Goal: Navigation & Orientation: Find specific page/section

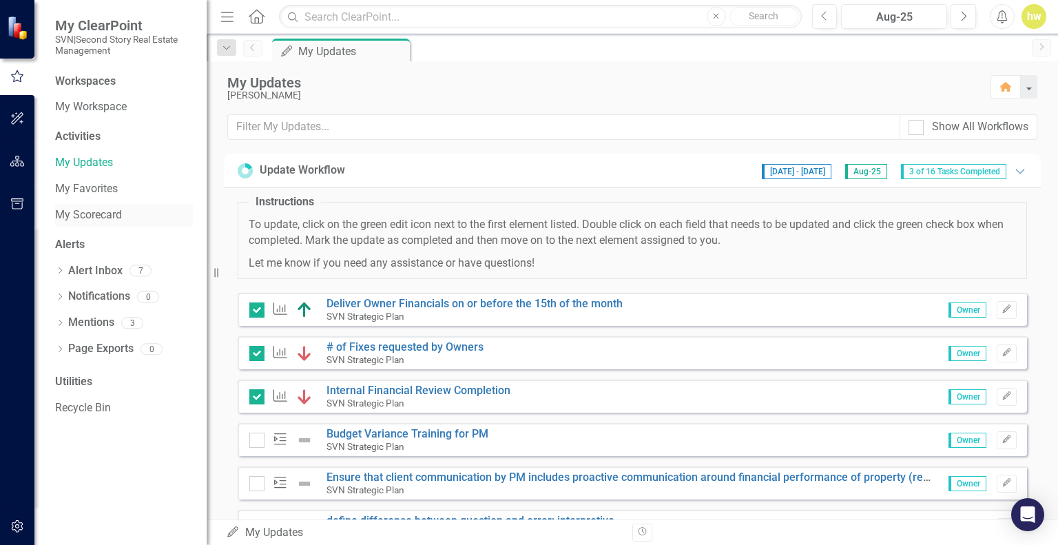
click at [110, 209] on link "My Scorecard" at bounding box center [124, 215] width 138 height 16
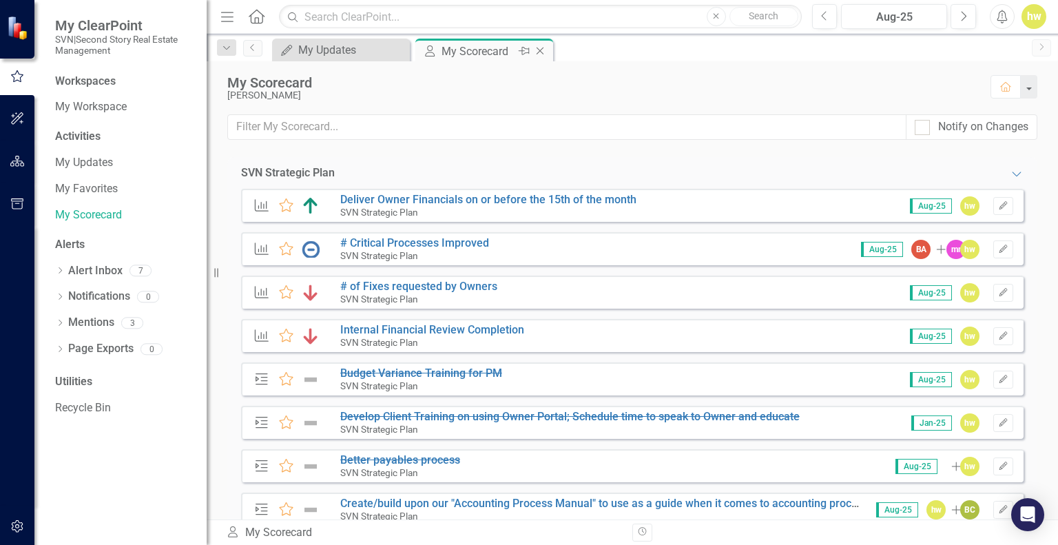
click at [544, 52] on icon "Close" at bounding box center [540, 50] width 14 height 11
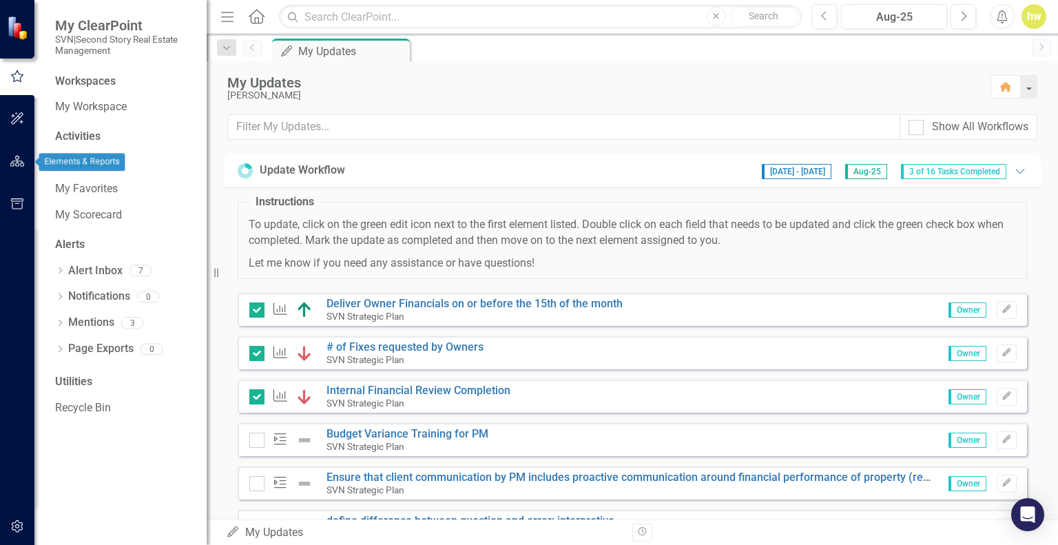
click at [20, 163] on icon "button" at bounding box center [17, 161] width 14 height 11
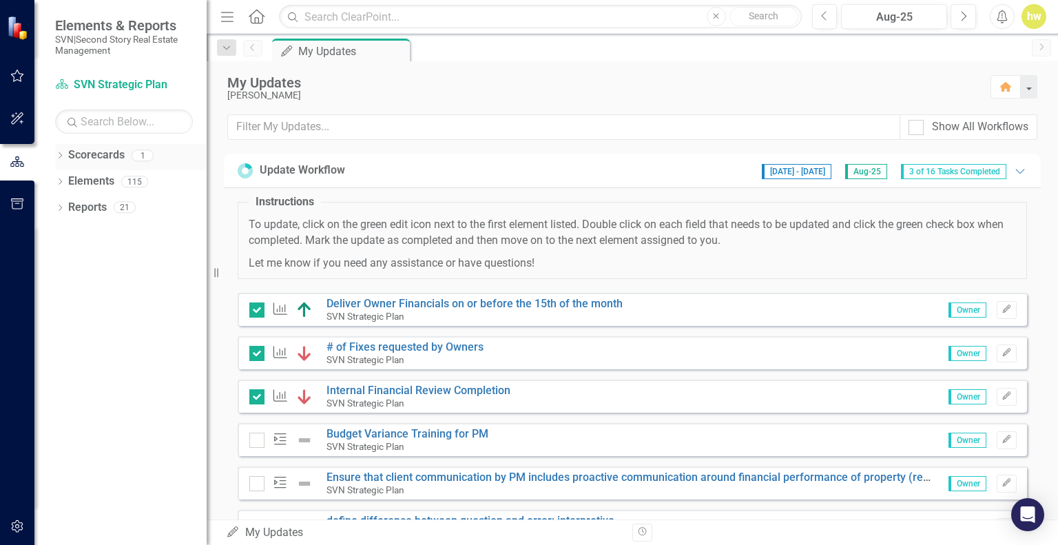
click at [61, 159] on icon "Dropdown" at bounding box center [60, 157] width 10 height 8
click at [91, 182] on link "SVN Strategic Plan" at bounding box center [141, 182] width 131 height 16
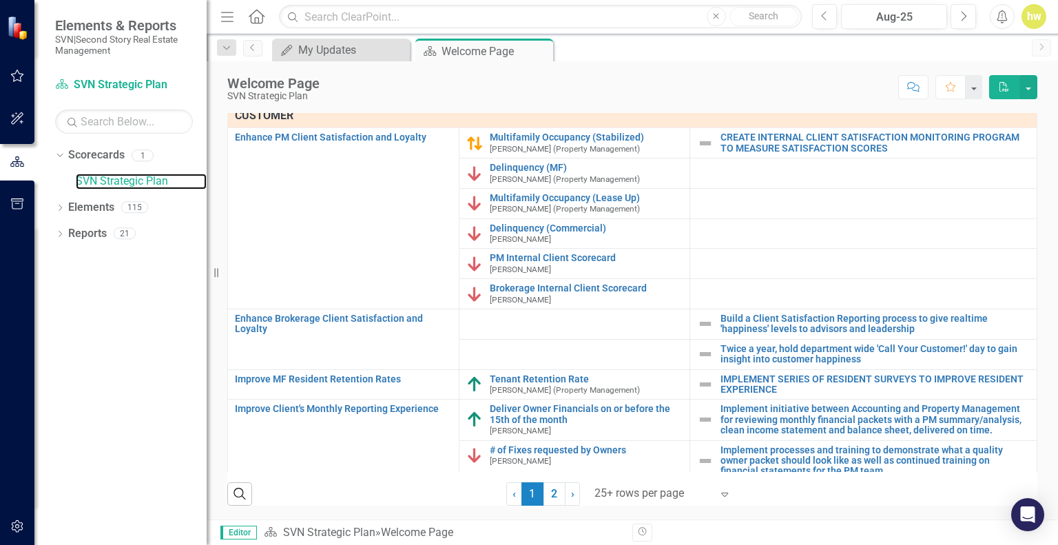
scroll to position [726, 0]
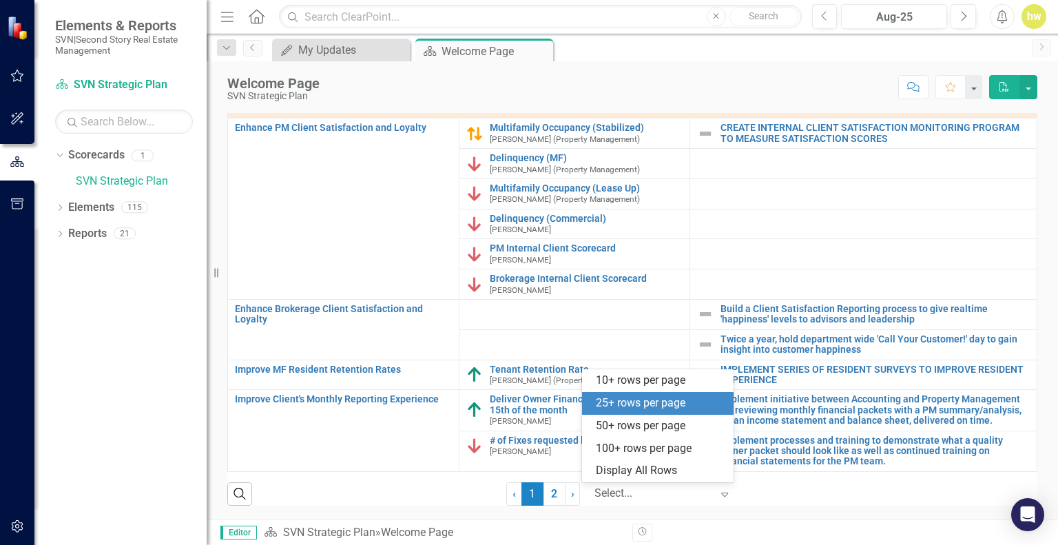
click at [683, 473] on div "Display All Rows" at bounding box center [661, 471] width 130 height 16
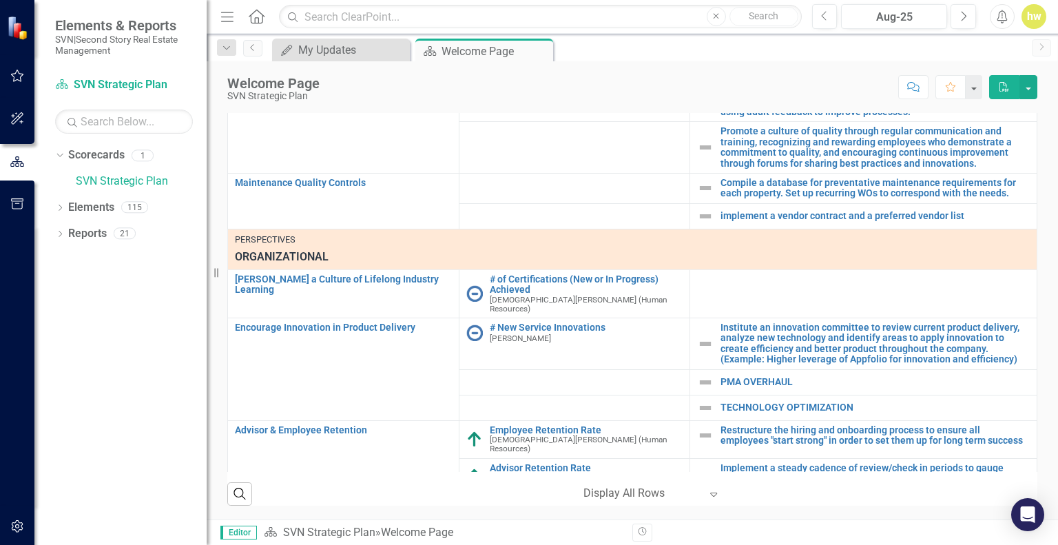
scroll to position [1347, 0]
click at [83, 204] on link "Elements" at bounding box center [91, 208] width 46 height 16
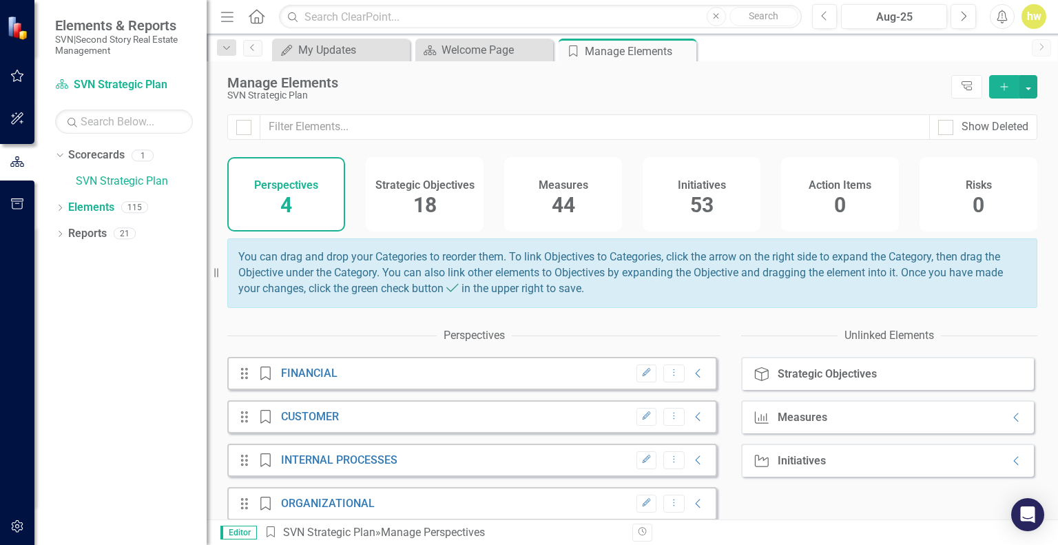
click at [441, 203] on div "Strategic Objectives 18" at bounding box center [425, 194] width 118 height 74
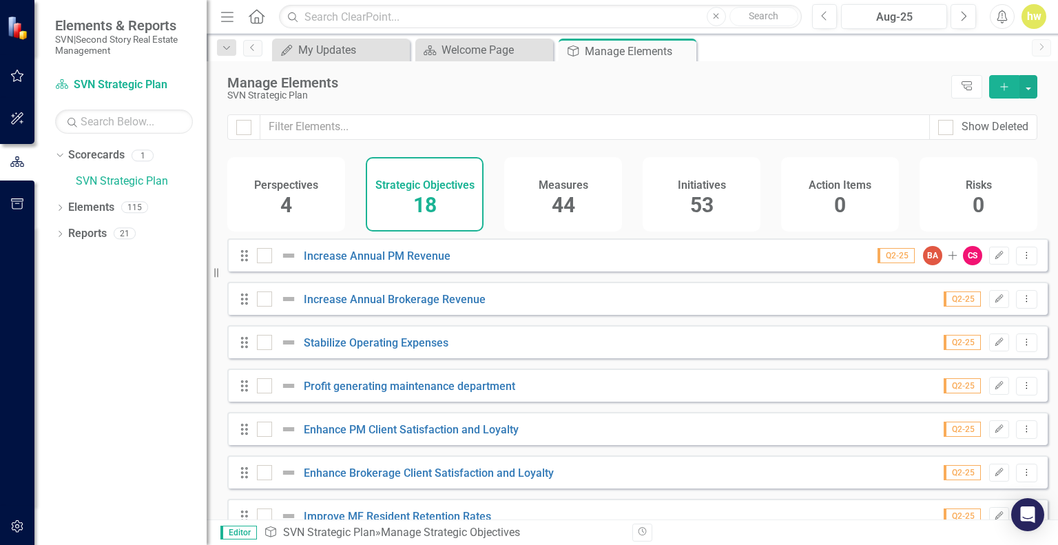
click at [748, 211] on div "Initiatives 53" at bounding box center [702, 194] width 118 height 74
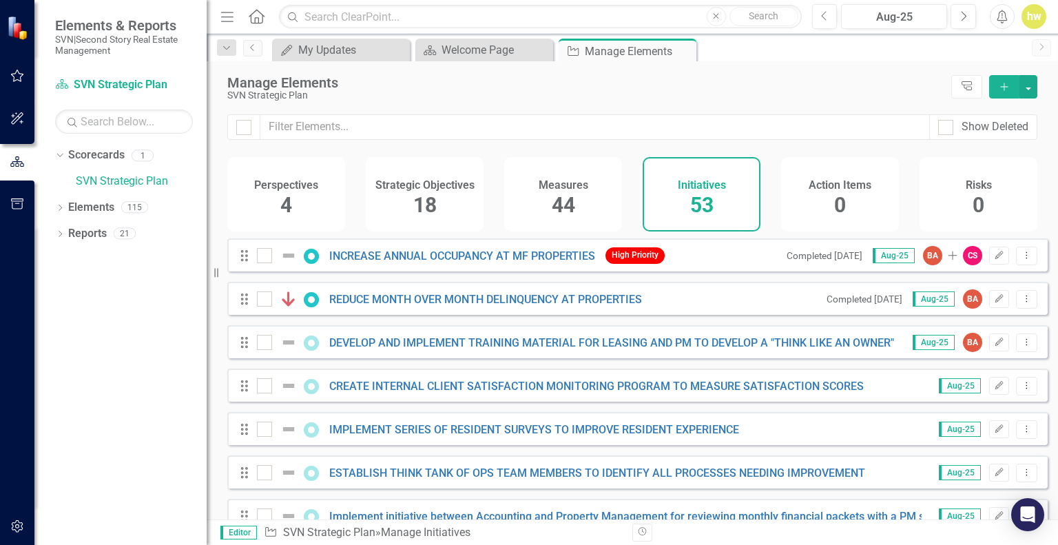
click at [597, 203] on div "Measures 44" at bounding box center [563, 194] width 118 height 74
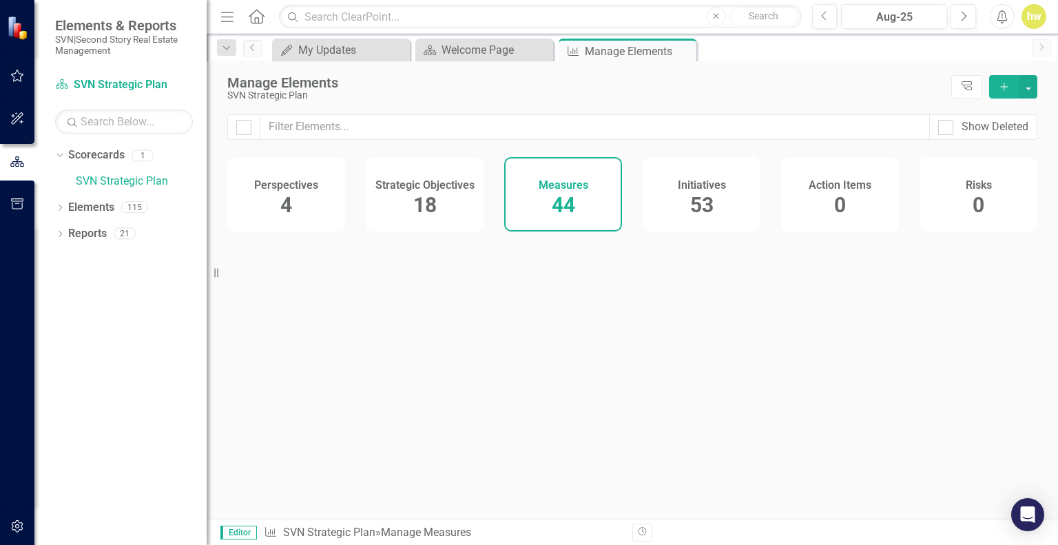
checkbox input "false"
